Goal: Task Accomplishment & Management: Use online tool/utility

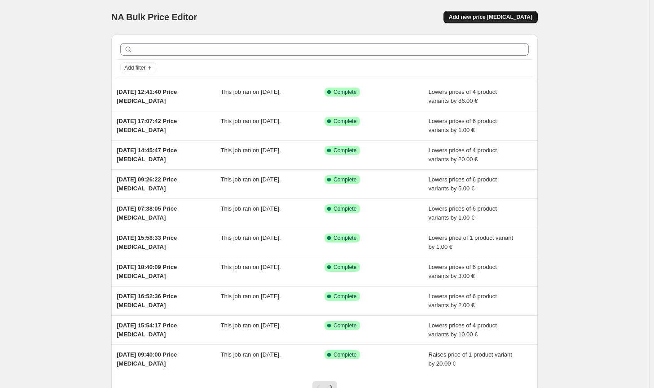
click at [513, 13] on button "Add new price [MEDICAL_DATA]" at bounding box center [491, 17] width 94 height 13
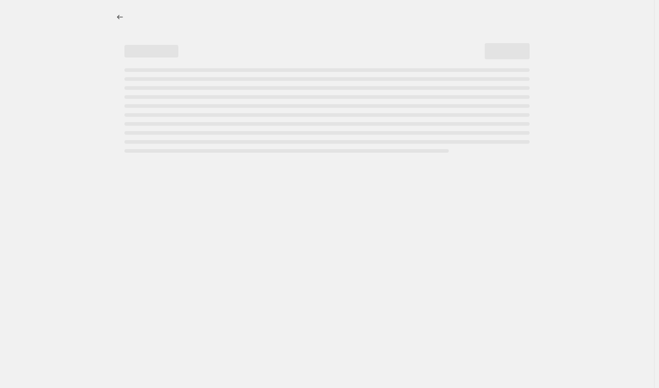
select select "percentage"
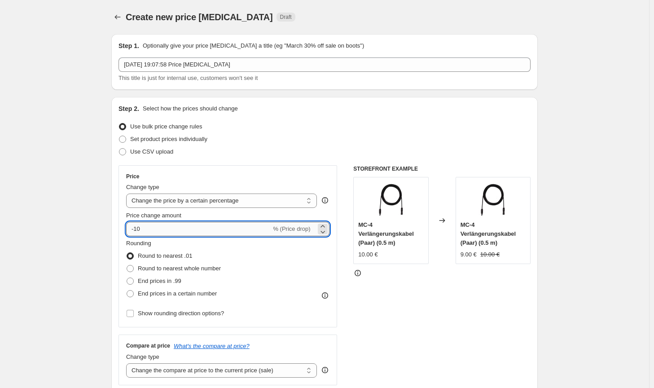
drag, startPoint x: 149, startPoint y: 226, endPoint x: 141, endPoint y: 225, distance: 7.7
click at [141, 225] on input "-10" at bounding box center [198, 229] width 145 height 14
type input "-100"
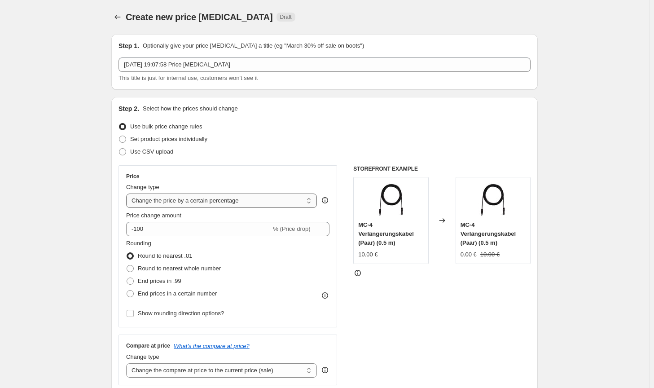
click at [188, 202] on select "Change the price to a certain amount Change the price by a certain amount Chang…" at bounding box center [221, 200] width 191 height 14
select select "by"
click at [128, 193] on select "Change the price to a certain amount Change the price by a certain amount Chang…" at bounding box center [221, 200] width 191 height 14
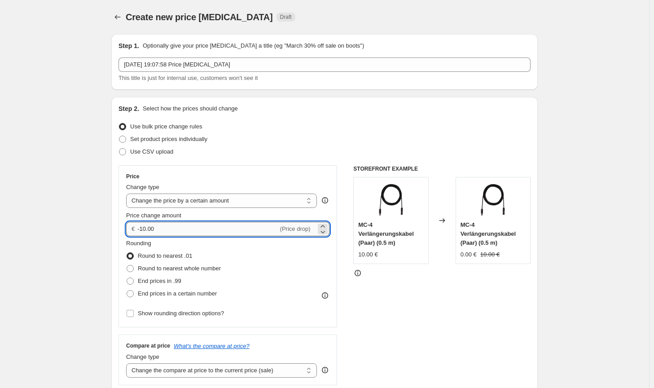
drag, startPoint x: 163, startPoint y: 231, endPoint x: 147, endPoint y: 231, distance: 15.7
click at [147, 231] on input "-10.00" at bounding box center [207, 229] width 141 height 14
type input "-100.00"
click at [176, 269] on span "Round to nearest whole number" at bounding box center [179, 268] width 83 height 7
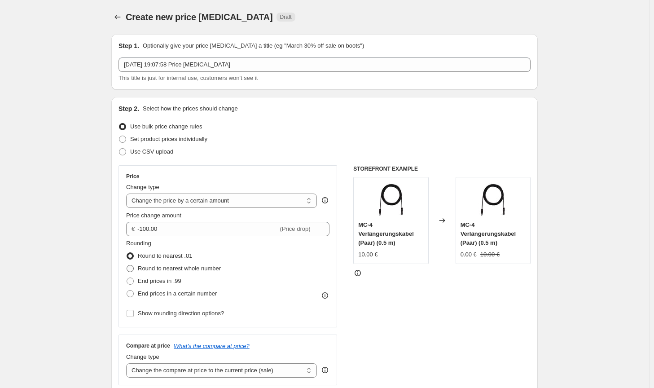
click at [134, 268] on span at bounding box center [130, 268] width 7 height 7
click at [127, 265] on input "Round to nearest whole number" at bounding box center [127, 265] width 0 height 0
radio input "true"
click at [209, 369] on select "Change the compare at price to the current price (sale) Change the compare at p…" at bounding box center [221, 370] width 191 height 14
select select "no_change"
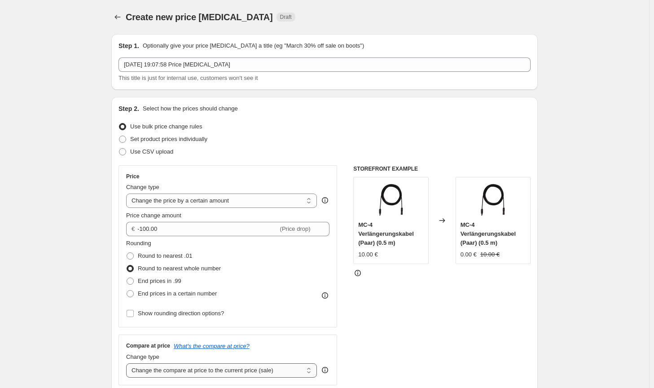
click at [128, 363] on select "Change the compare at price to the current price (sale) Change the compare at p…" at bounding box center [221, 370] width 191 height 14
click at [368, 348] on div "STOREFRONT EXAMPLE MC-4 Verlängerungskabel (Paar) (0.5 m) 10.00 € Changed to MC…" at bounding box center [441, 275] width 177 height 220
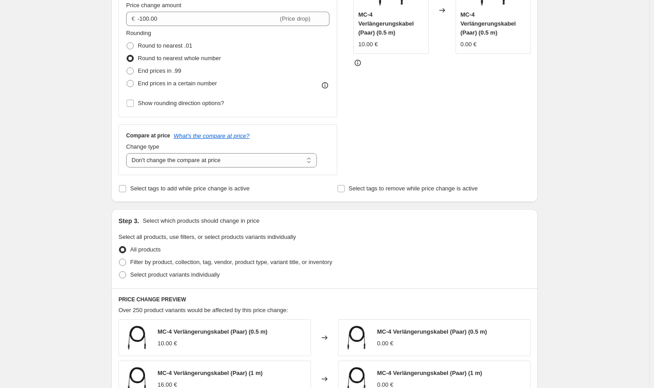
scroll to position [224, 0]
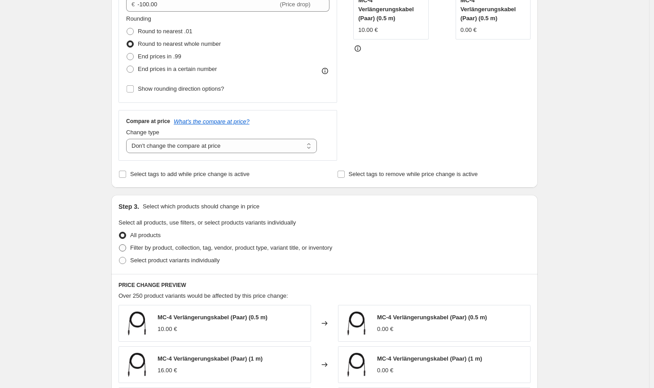
click at [307, 244] on span "Filter by product, collection, tag, vendor, product type, variant title, or inv…" at bounding box center [231, 247] width 202 height 7
click at [119, 244] on input "Filter by product, collection, tag, vendor, product type, variant title, or inv…" at bounding box center [119, 244] width 0 height 0
radio input "true"
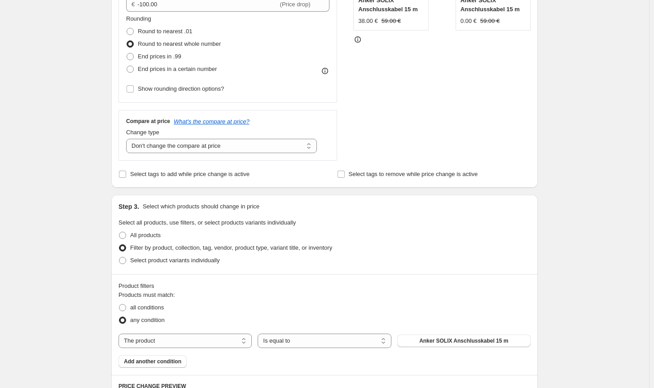
click at [445, 337] on button "Anker SOLIX Anschlusskabel 15 m" at bounding box center [463, 340] width 133 height 13
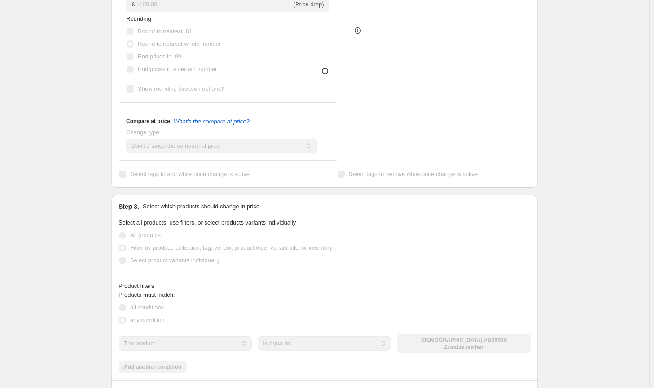
scroll to position [445, 0]
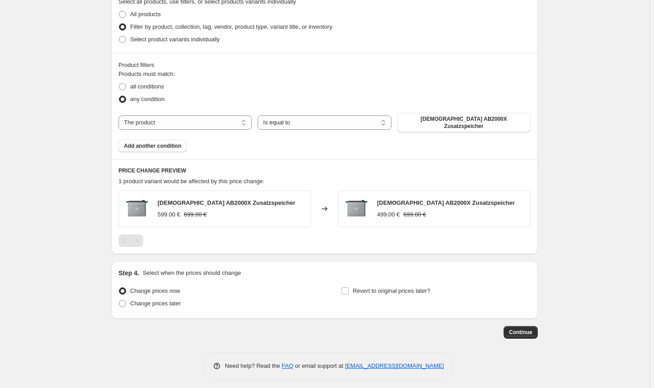
click at [538, 326] on button "Continue" at bounding box center [521, 332] width 34 height 13
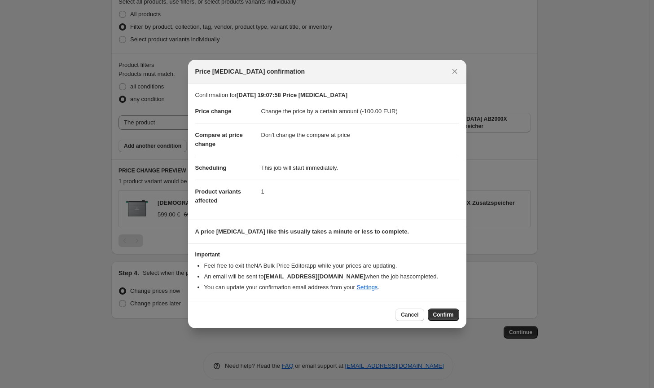
click at [460, 319] on div "Cancel Confirm" at bounding box center [327, 314] width 278 height 27
click at [458, 317] on button "Confirm" at bounding box center [443, 314] width 31 height 13
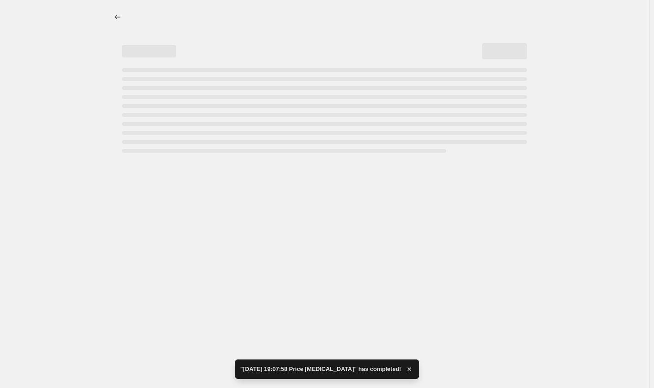
select select "by"
select select "no_change"
